Goal: Check status

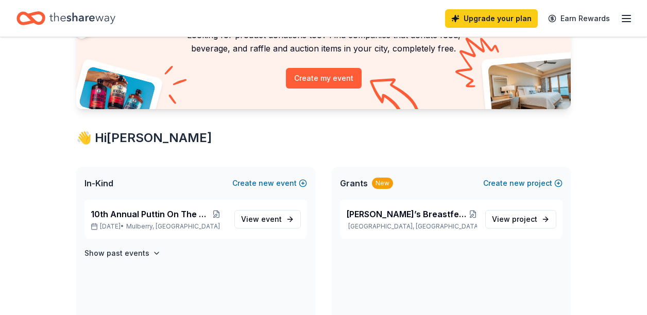
scroll to position [114, 0]
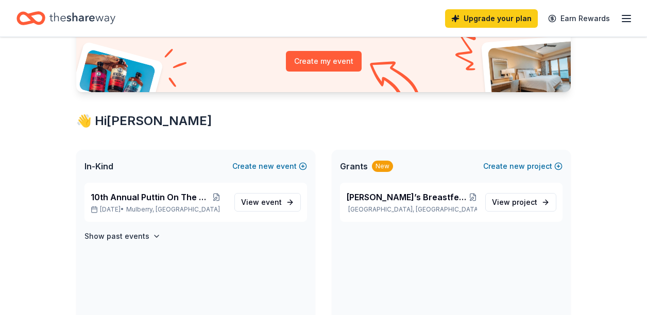
click at [626, 19] on line "button" at bounding box center [627, 19] width 8 height 0
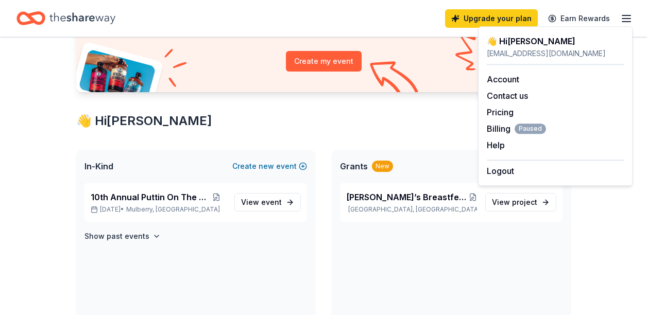
click at [221, 26] on div "Upgrade your plan Earn Rewards" at bounding box center [323, 18] width 614 height 24
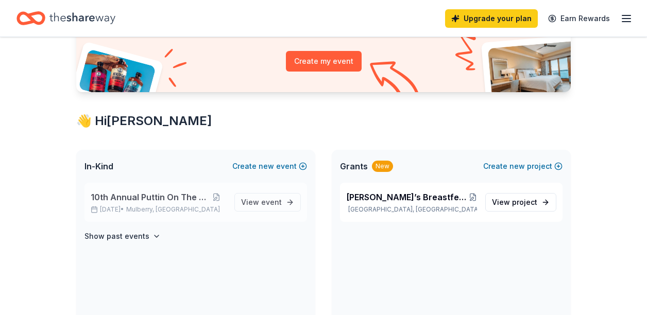
click at [126, 206] on p "[DATE] • [GEOGRAPHIC_DATA], [GEOGRAPHIC_DATA]" at bounding box center [159, 210] width 136 height 8
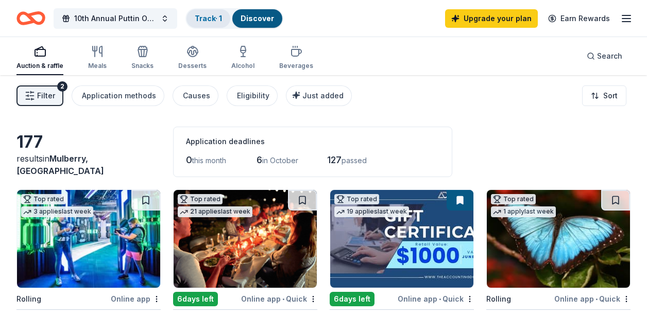
click at [214, 16] on link "Track · 1" at bounding box center [208, 18] width 27 height 9
